Goal: Task Accomplishment & Management: Manage account settings

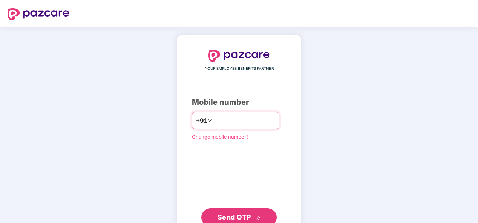
click at [224, 119] on input "number" at bounding box center [244, 121] width 62 height 12
type input "*"
type input "**********"
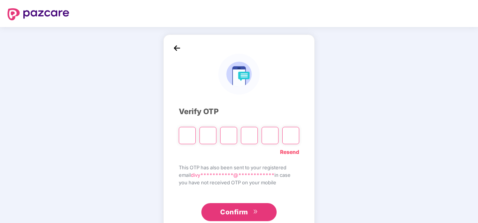
type input "*"
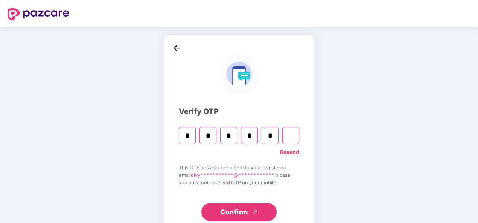
type input "*"
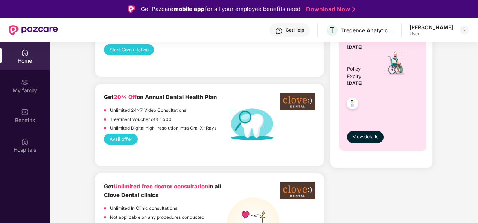
scroll to position [527, 0]
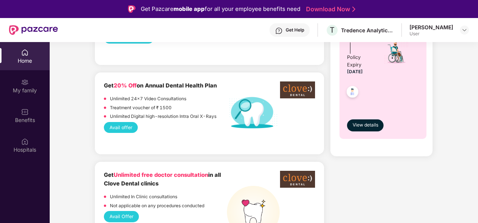
click at [120, 128] on button "Avail offer" at bounding box center [121, 127] width 34 height 11
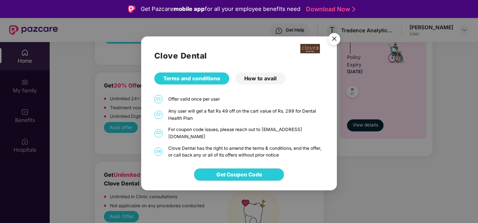
click at [332, 42] on img "Close" at bounding box center [333, 40] width 21 height 21
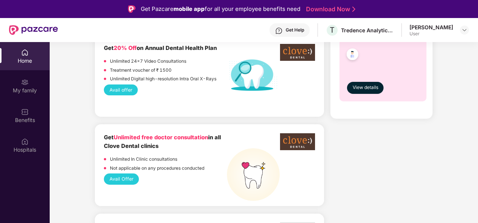
scroll to position [602, 0]
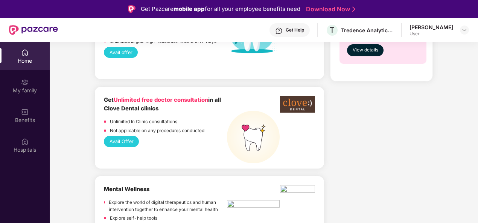
click at [121, 143] on button "Avail Offer" at bounding box center [121, 141] width 35 height 11
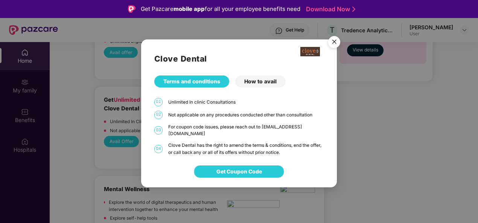
click at [338, 44] on img "Close" at bounding box center [333, 43] width 21 height 21
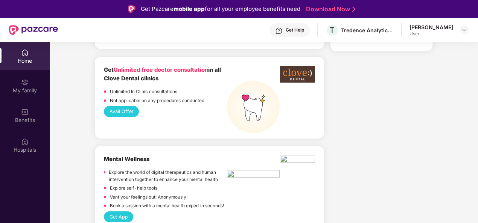
scroll to position [677, 0]
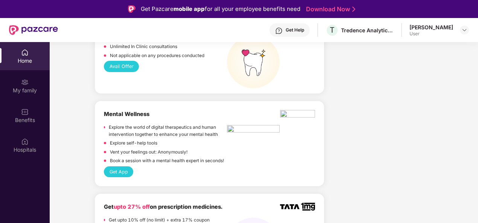
click at [122, 174] on button "Get App" at bounding box center [118, 172] width 29 height 11
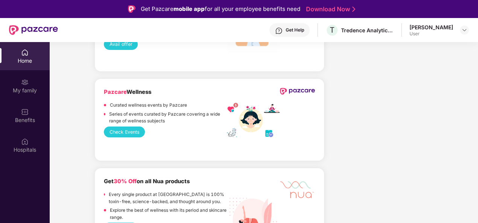
scroll to position [1053, 0]
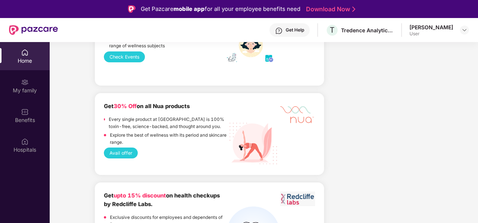
click at [125, 156] on button "Avail offer" at bounding box center [121, 153] width 34 height 11
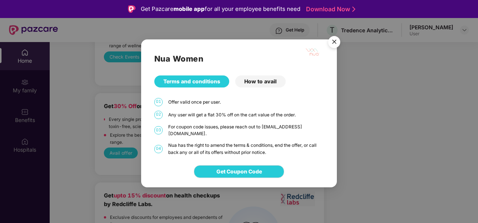
click at [269, 88] on div "How to avail" at bounding box center [260, 82] width 50 height 12
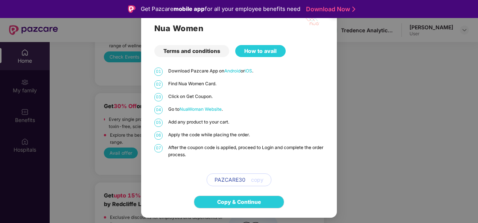
click at [385, 82] on div "Nua Women Terms and conditions How to avail 01 Download Pazcare App on Android …" at bounding box center [239, 111] width 478 height 223
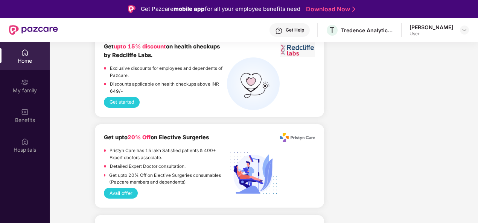
scroll to position [1203, 0]
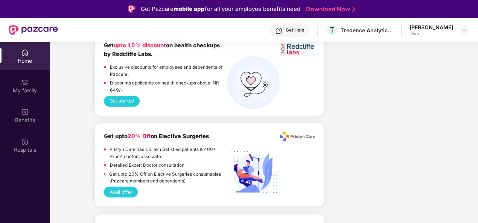
click at [127, 193] on button "Avail offer" at bounding box center [121, 192] width 34 height 11
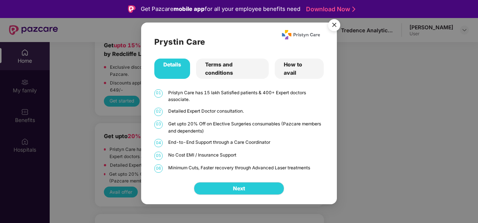
click at [292, 69] on div "How to avail" at bounding box center [299, 69] width 49 height 20
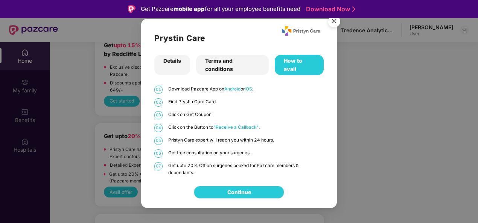
click at [330, 25] on img "Close" at bounding box center [333, 22] width 21 height 21
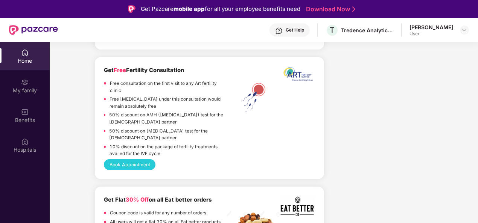
scroll to position [1391, 0]
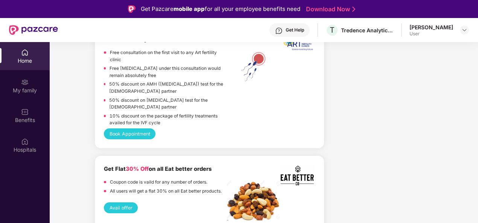
click at [131, 138] on button "Book Appointment" at bounding box center [130, 134] width 52 height 11
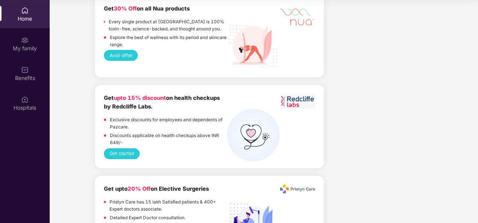
scroll to position [1082, 0]
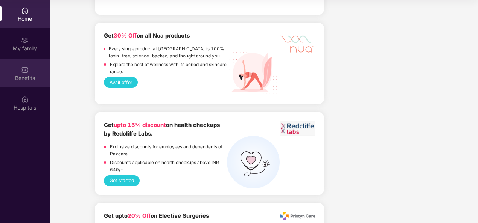
click at [20, 77] on div "Benefits" at bounding box center [25, 78] width 50 height 8
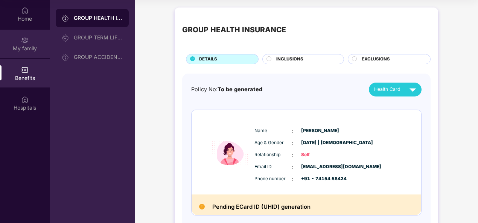
click at [30, 50] on div "My family" at bounding box center [25, 49] width 50 height 8
